Goal: Use online tool/utility: Utilize a website feature to perform a specific function

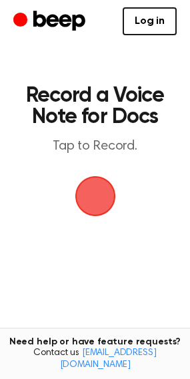
click at [87, 180] on span "button" at bounding box center [94, 196] width 41 height 41
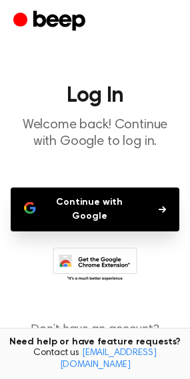
click at [116, 205] on button "Continue with Google" at bounding box center [95, 210] width 168 height 44
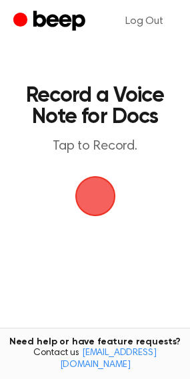
click at [96, 200] on span "button" at bounding box center [94, 196] width 41 height 41
click at [96, 200] on span "button" at bounding box center [94, 196] width 37 height 37
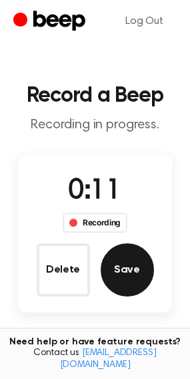
click at [126, 274] on button "Save" at bounding box center [126, 269] width 53 height 53
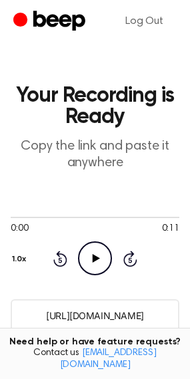
click at [94, 257] on icon at bounding box center [95, 258] width 7 height 9
